Goal: Task Accomplishment & Management: Use online tool/utility

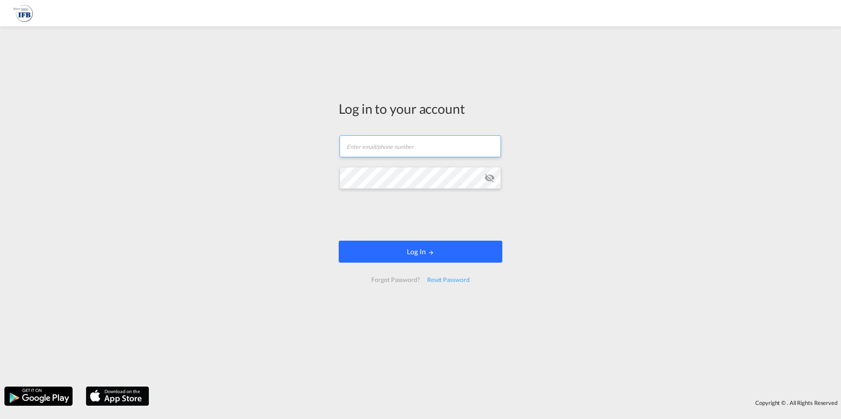
type input "[DOMAIN_NAME][EMAIL_ADDRESS][PERSON_NAME][DOMAIN_NAME]"
click at [416, 252] on button "Log In" at bounding box center [421, 252] width 164 height 22
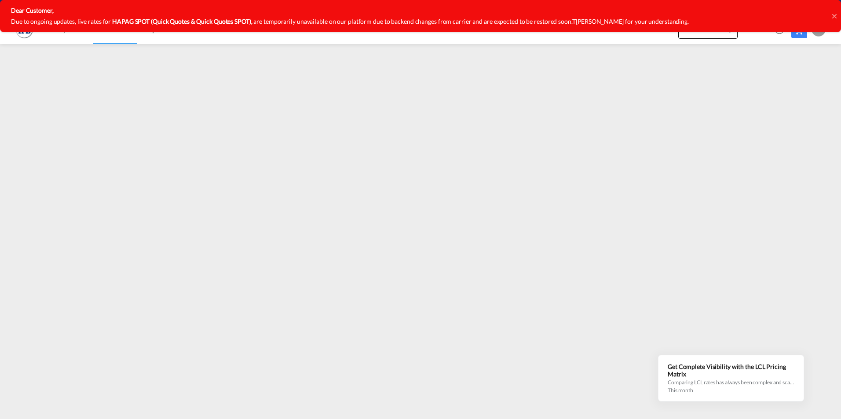
click at [831, 17] on div "Dear Customer, Due to ongoing updates, live rates for HAPAG SPOT (Quick Quotes …" at bounding box center [420, 16] width 841 height 32
click at [833, 15] on icon at bounding box center [833, 16] width 4 height 4
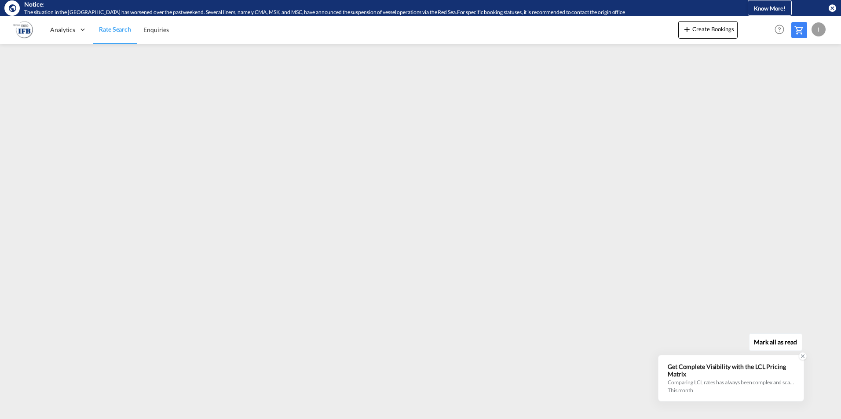
click at [800, 356] on icon at bounding box center [802, 357] width 6 height 6
